Goal: Information Seeking & Learning: Find specific fact

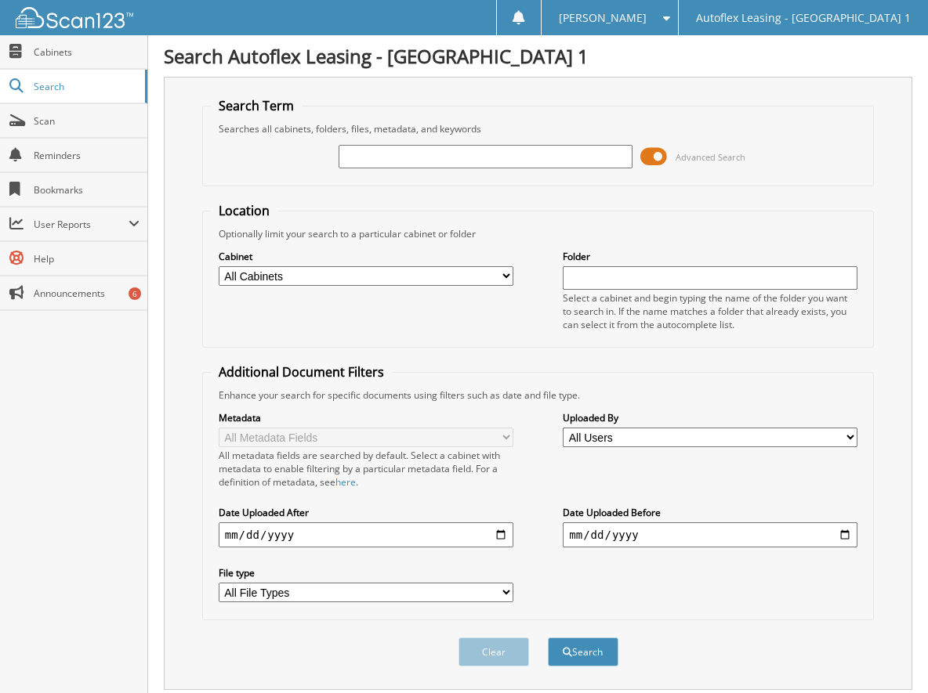
click at [382, 160] on input "text" at bounding box center [486, 157] width 295 height 24
type input "[PERSON_NAME]"
click at [548, 638] on button "Search" at bounding box center [583, 652] width 71 height 29
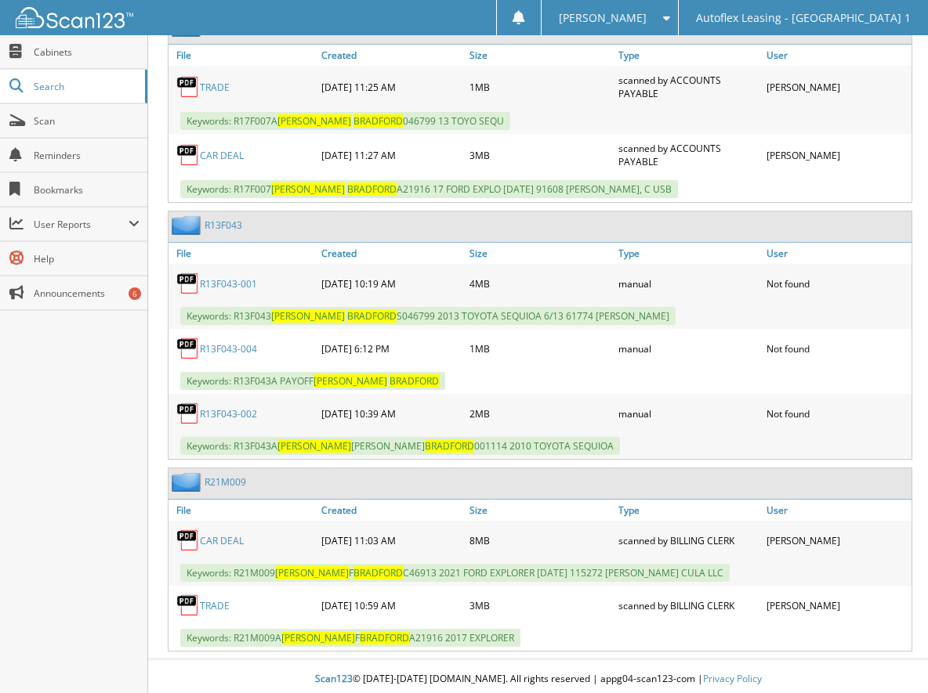
scroll to position [817, 0]
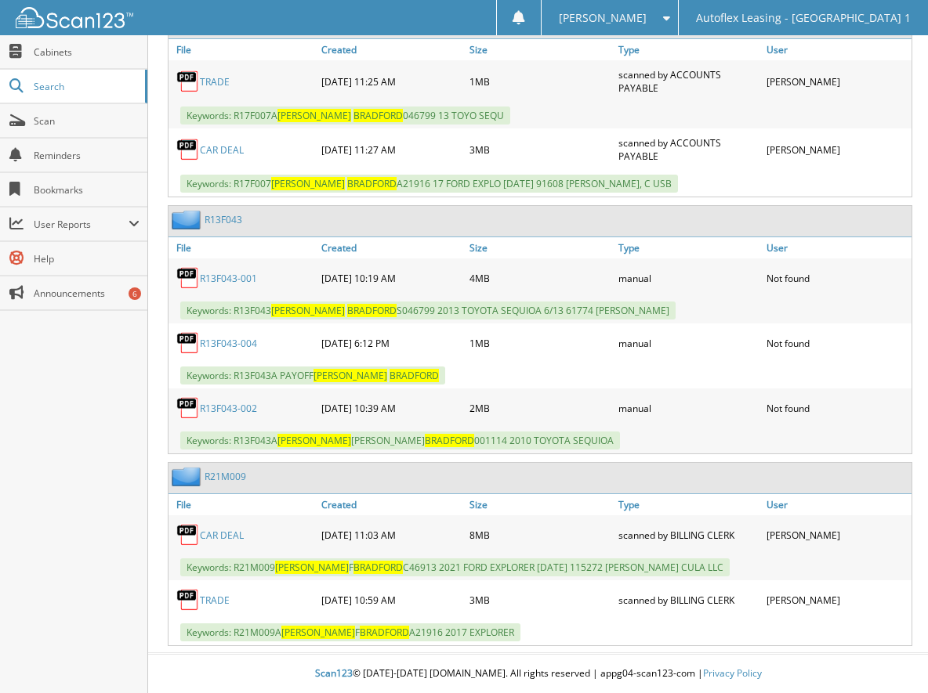
click at [224, 541] on link "CAR DEAL" at bounding box center [222, 535] width 44 height 13
